Goal: Task Accomplishment & Management: Manage account settings

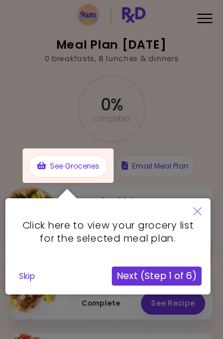
click at [199, 211] on icon "Close" at bounding box center [197, 211] width 8 height 8
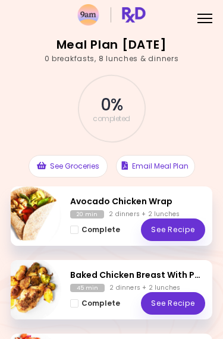
click at [213, 16] on div "Menu" at bounding box center [204, 17] width 23 height 23
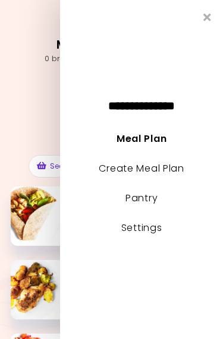
click at [161, 142] on link "Meal Plan" at bounding box center [141, 139] width 50 height 14
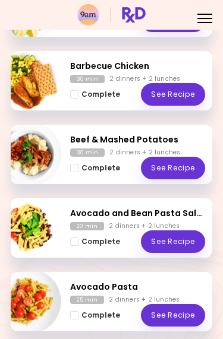
scroll to position [394, 0]
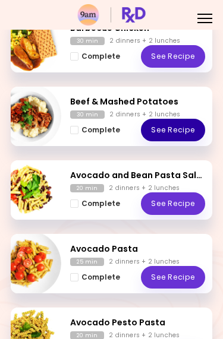
click at [195, 132] on link "See Recipe" at bounding box center [173, 130] width 64 height 23
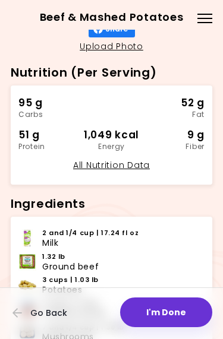
scroll to position [180, 0]
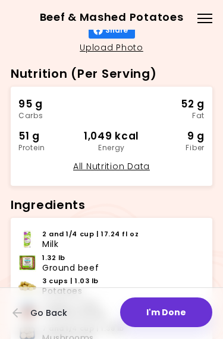
click at [174, 311] on button "I'm Done" at bounding box center [166, 312] width 92 height 30
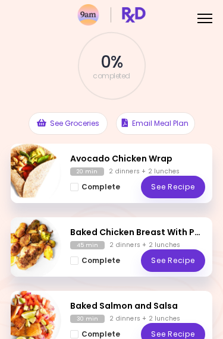
scroll to position [43, 0]
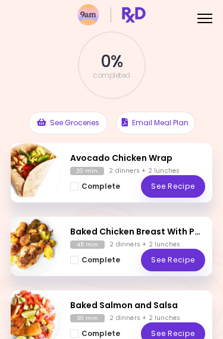
click at [202, 18] on div at bounding box center [204, 18] width 15 height 1
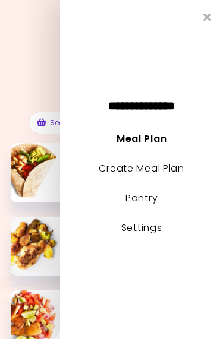
click at [154, 198] on link "Pantry" at bounding box center [141, 198] width 32 height 14
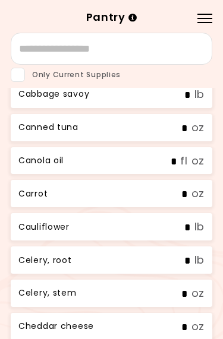
scroll to position [1069, 0]
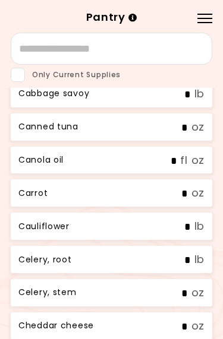
click at [214, 14] on div "Menu" at bounding box center [204, 17] width 23 height 23
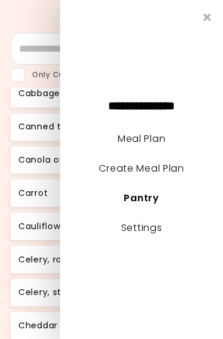
click at [207, 21] on icon "Close" at bounding box center [207, 17] width 8 height 11
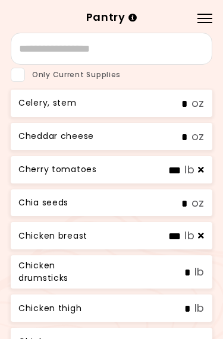
scroll to position [1263, 0]
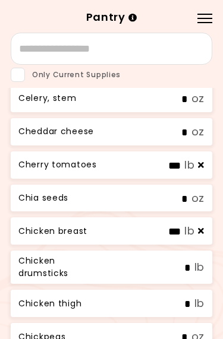
click at [200, 190] on label "* oz" at bounding box center [171, 197] width 65 height 15
click at [188, 193] on input "*" at bounding box center [167, 199] width 42 height 12
type input "*"
click at [211, 185] on div "Chia seeds * oz" at bounding box center [111, 198] width 201 height 27
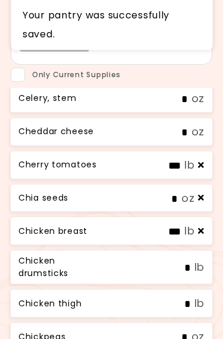
click at [135, 185] on div "Chia seeds * oz" at bounding box center [111, 198] width 201 height 27
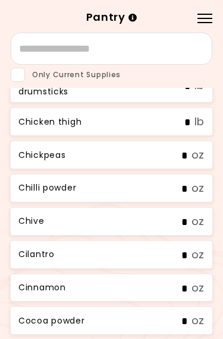
scroll to position [1446, 0]
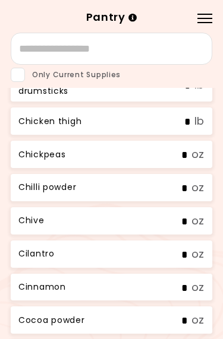
click at [187, 149] on input "*" at bounding box center [167, 155] width 42 height 12
type input "*"
click at [183, 182] on input "*" at bounding box center [167, 188] width 42 height 12
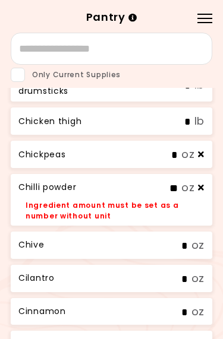
click at [210, 180] on div "Chilli powder ** oz Ingredient amount must be set as a number without unit" at bounding box center [111, 200] width 201 height 52
type input "*"
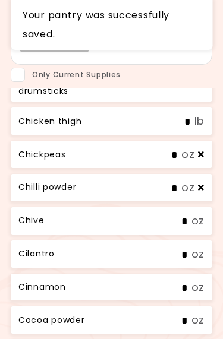
click at [210, 178] on div "Chilli powder * oz" at bounding box center [111, 187] width 201 height 27
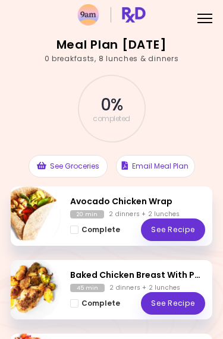
click at [90, 166] on button "See Groceries" at bounding box center [67, 166] width 79 height 23
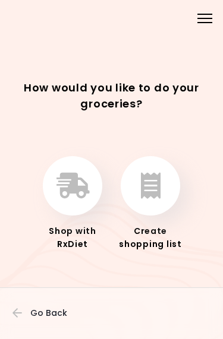
click at [157, 182] on icon "button" at bounding box center [151, 186] width 20 height 26
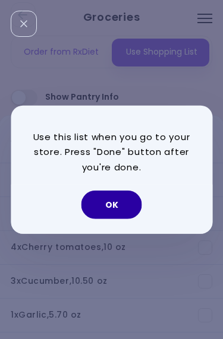
click at [120, 201] on button "OK" at bounding box center [111, 204] width 61 height 28
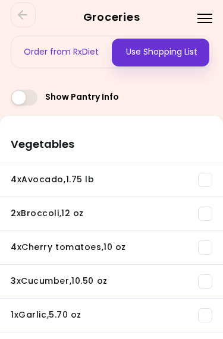
click at [206, 21] on div "Menu" at bounding box center [204, 17] width 23 height 23
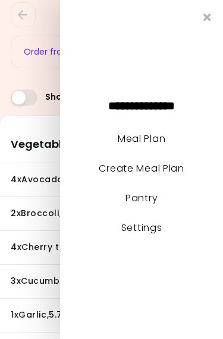
click at [42, 164] on li "4 x Avocado , 1.75 lb You need: 5.34 lb / In pantry: 0 oz" at bounding box center [111, 180] width 223 height 34
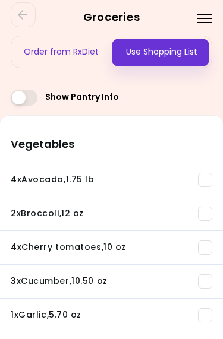
click at [24, 97] on span at bounding box center [24, 98] width 27 height 16
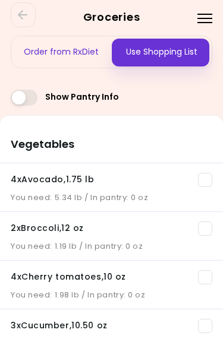
click at [27, 99] on span at bounding box center [24, 98] width 27 height 16
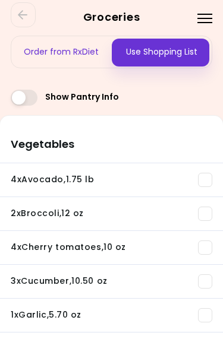
click at [21, 101] on span at bounding box center [24, 98] width 27 height 16
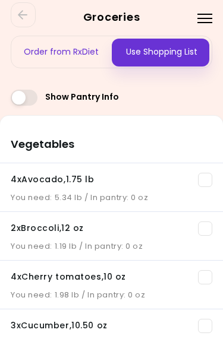
click at [26, 91] on span at bounding box center [24, 98] width 27 height 16
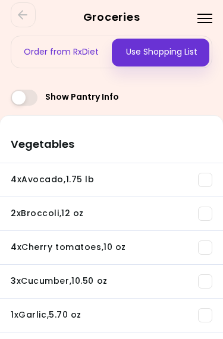
click at [24, 101] on span at bounding box center [24, 98] width 27 height 16
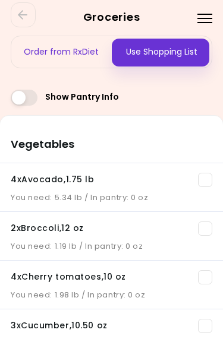
click at [28, 18] on icon "Go Back" at bounding box center [23, 14] width 11 height 11
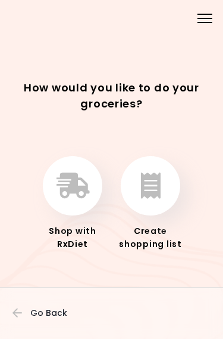
click at [43, 312] on span "Go Back" at bounding box center [48, 312] width 37 height 9
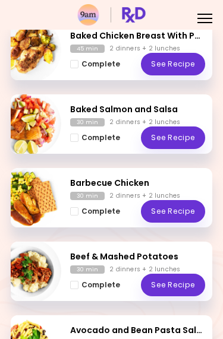
scroll to position [241, 0]
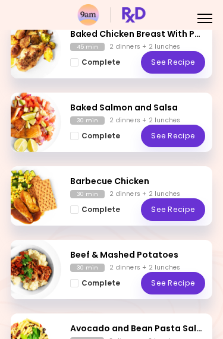
click at [177, 104] on h2 "Baked Salmon and Salsa" at bounding box center [137, 107] width 135 height 12
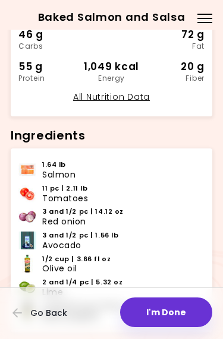
scroll to position [288, 0]
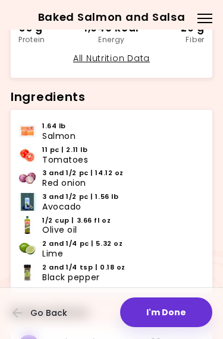
click at [51, 314] on span "Go Back" at bounding box center [48, 312] width 37 height 9
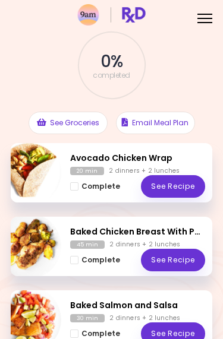
scroll to position [50, 0]
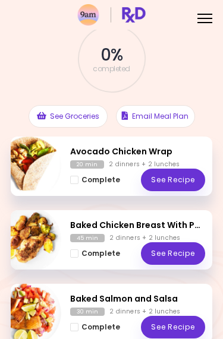
click at [77, 180] on span "Complete - Avocado Chicken Wrap" at bounding box center [74, 180] width 8 height 8
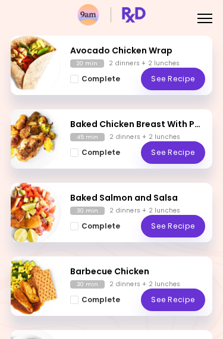
scroll to position [155, 0]
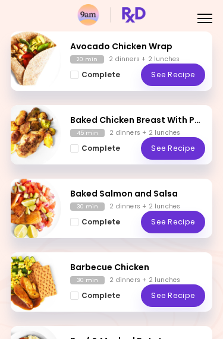
click at [121, 211] on div "Complete See Recipe" at bounding box center [137, 222] width 135 height 23
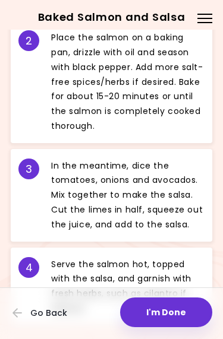
scroll to position [647, 0]
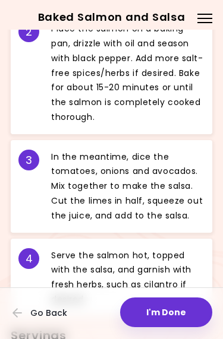
click at [162, 305] on button "I'm Done" at bounding box center [166, 312] width 92 height 30
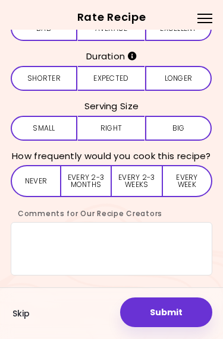
scroll to position [38, 0]
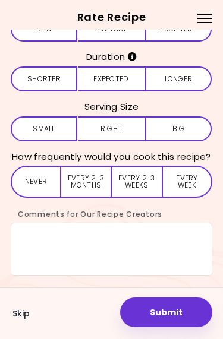
click at [46, 178] on button "Never" at bounding box center [36, 182] width 50 height 32
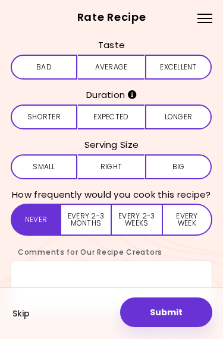
scroll to position [0, 0]
click at [209, 17] on div "Menu" at bounding box center [204, 17] width 23 height 23
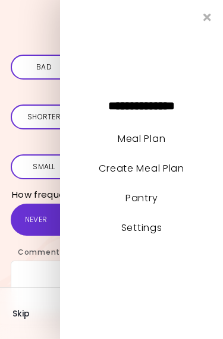
click at [209, 12] on icon "Close" at bounding box center [207, 17] width 8 height 11
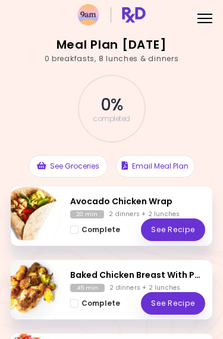
click at [177, 166] on button "Email Meal Plan" at bounding box center [155, 166] width 79 height 23
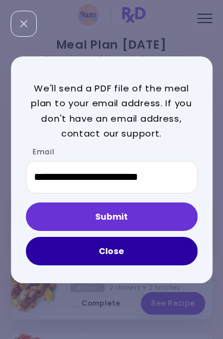
click at [160, 250] on button "Close" at bounding box center [111, 251] width 171 height 28
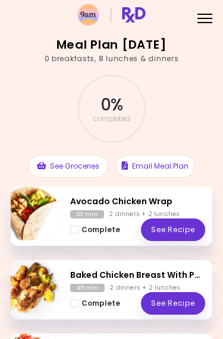
click at [94, 165] on button "See Groceries" at bounding box center [67, 166] width 79 height 23
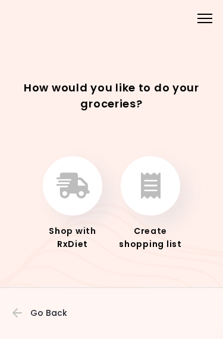
click at [161, 196] on button "button" at bounding box center [149, 185] width 59 height 59
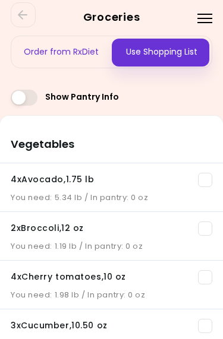
click at [193, 50] on div "Use Shopping List" at bounding box center [162, 51] width 100 height 31
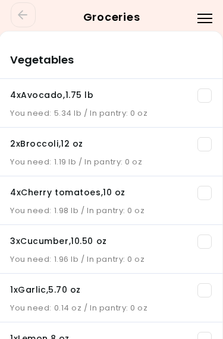
scroll to position [52, 1]
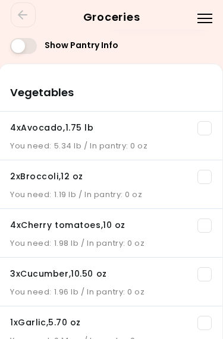
click at [208, 14] on div at bounding box center [204, 14] width 15 height 1
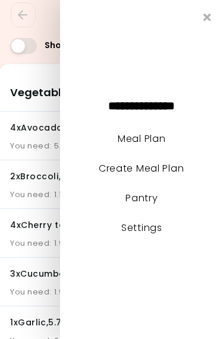
click at [204, 13] on icon "Close" at bounding box center [207, 17] width 8 height 11
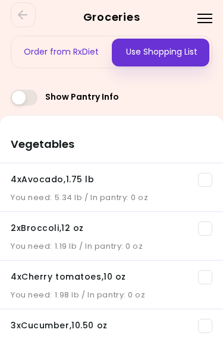
scroll to position [0, 0]
click at [24, 15] on icon "Go Back" at bounding box center [22, 14] width 9 height 9
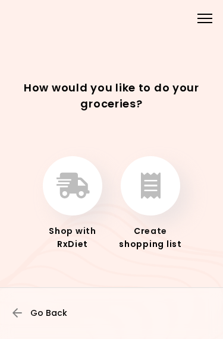
click at [41, 313] on span "Go Back" at bounding box center [48, 312] width 37 height 9
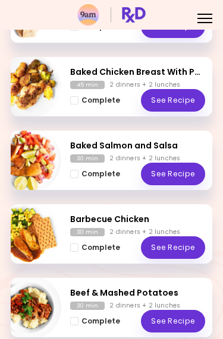
scroll to position [207, 0]
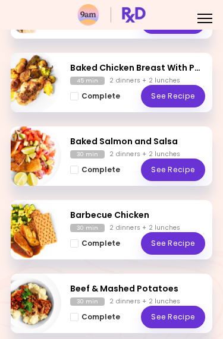
click at [141, 215] on h2 "Barbecue Chicken" at bounding box center [137, 215] width 135 height 12
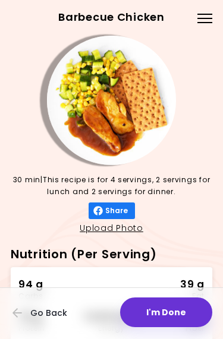
click at [40, 310] on span "Go Back" at bounding box center [48, 312] width 37 height 9
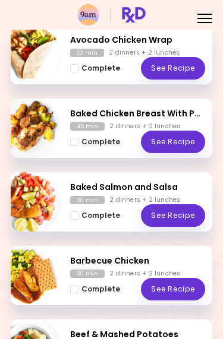
scroll to position [162, 0]
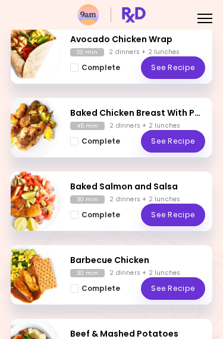
click at [139, 183] on h2 "Baked Salmon and Salsa" at bounding box center [137, 186] width 135 height 12
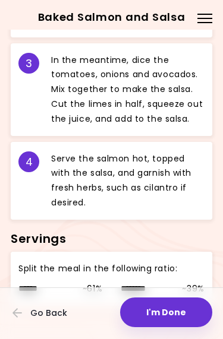
scroll to position [744, 0]
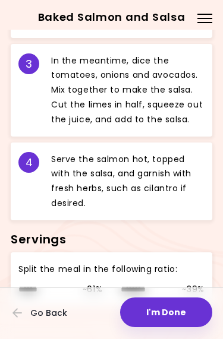
click at [57, 310] on span "Go Back" at bounding box center [48, 312] width 37 height 9
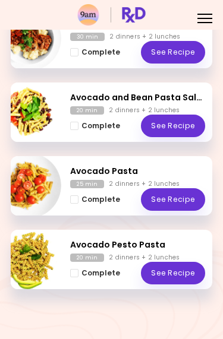
scroll to position [471, 0]
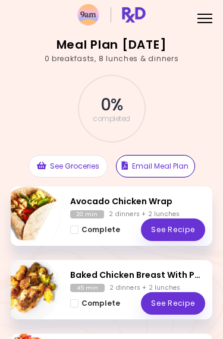
click at [173, 171] on button "Email Meal Plan" at bounding box center [155, 166] width 79 height 23
click at [91, 163] on button "See Groceries" at bounding box center [67, 166] width 79 height 23
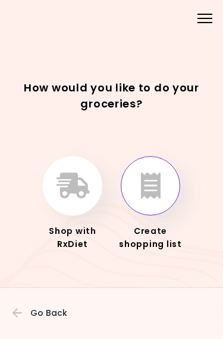
click at [161, 208] on button "button" at bounding box center [149, 185] width 59 height 59
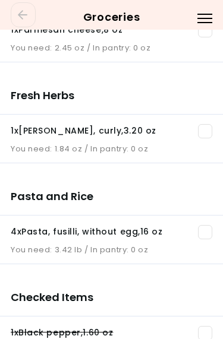
scroll to position [1735, 0]
